Goal: Navigation & Orientation: Find specific page/section

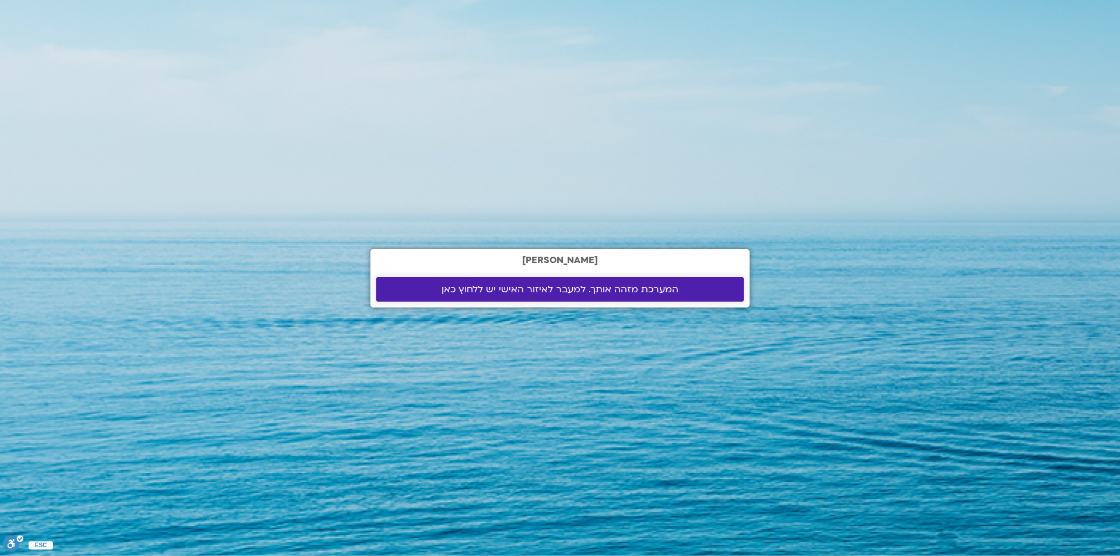
click at [520, 289] on span "המערכת מזהה אותך. למעבר לאיזור האישי יש ללחוץ כאן" at bounding box center [559, 289] width 237 height 10
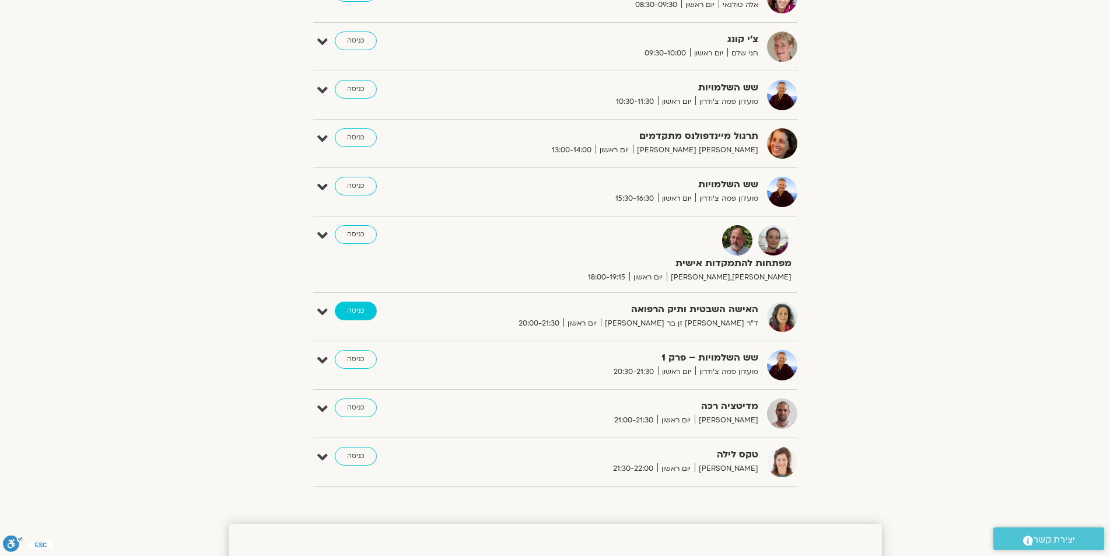
click at [355, 313] on link "כניסה" at bounding box center [356, 310] width 42 height 19
